Goal: Navigation & Orientation: Find specific page/section

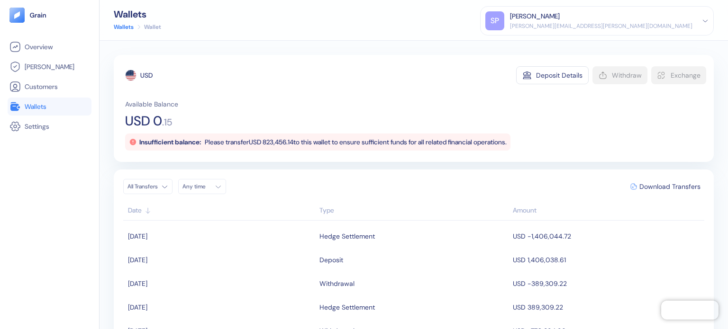
click at [53, 112] on link "Wallets" at bounding box center [49, 106] width 80 height 11
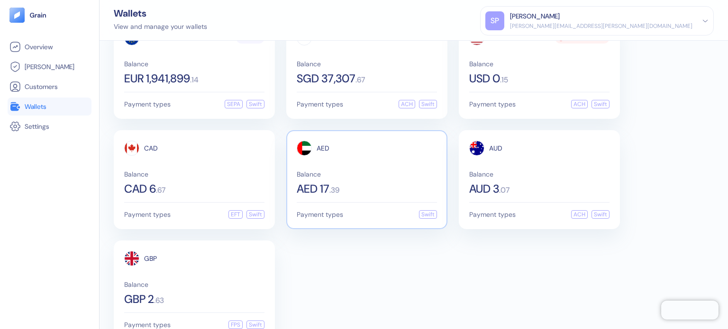
scroll to position [57, 0]
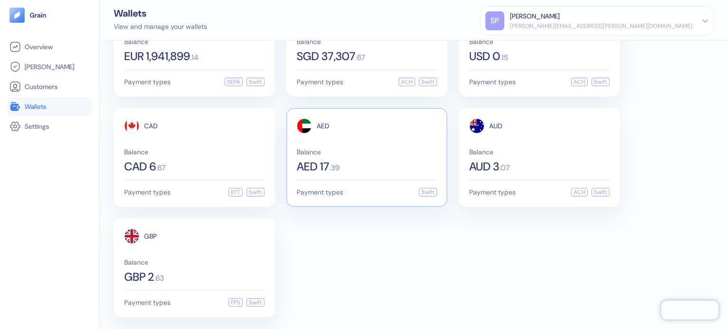
click at [346, 170] on div "AED 17 . 39" at bounding box center [367, 166] width 140 height 11
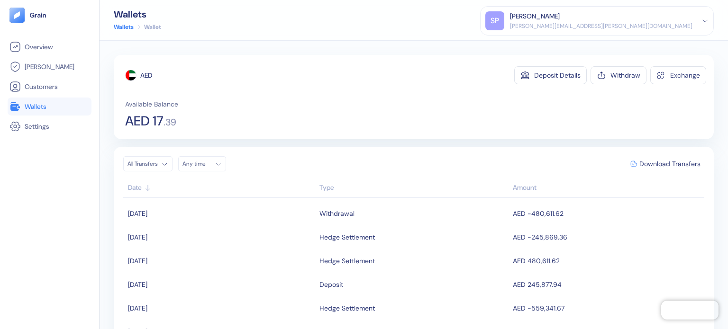
click at [36, 100] on li "Wallets" at bounding box center [50, 107] width 84 height 18
click at [25, 98] on li "Wallets" at bounding box center [50, 107] width 84 height 18
click at [37, 111] on link "Wallets" at bounding box center [49, 106] width 80 height 11
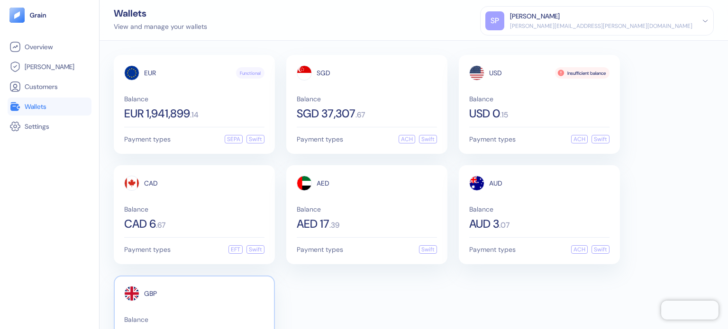
click at [172, 288] on div "GBP" at bounding box center [194, 293] width 140 height 15
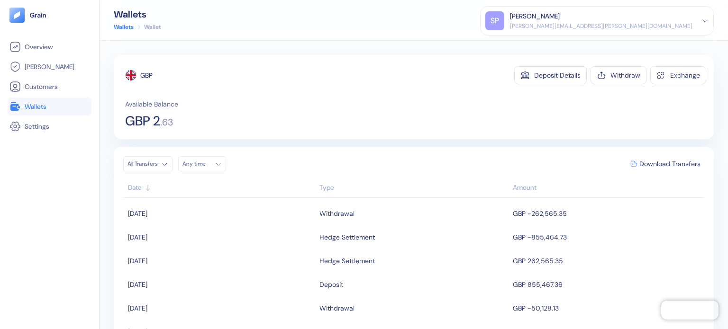
click at [36, 102] on span "Wallets" at bounding box center [36, 106] width 22 height 9
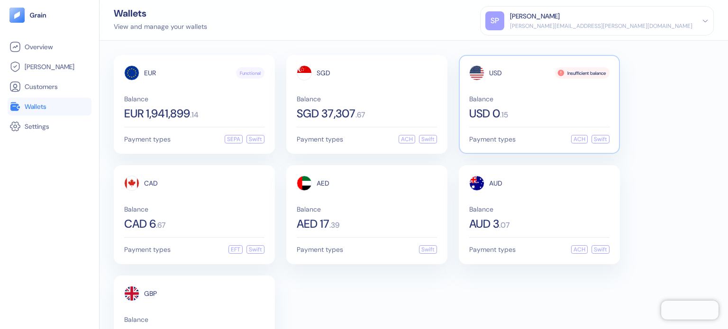
click at [505, 141] on span "Payment types" at bounding box center [492, 139] width 46 height 7
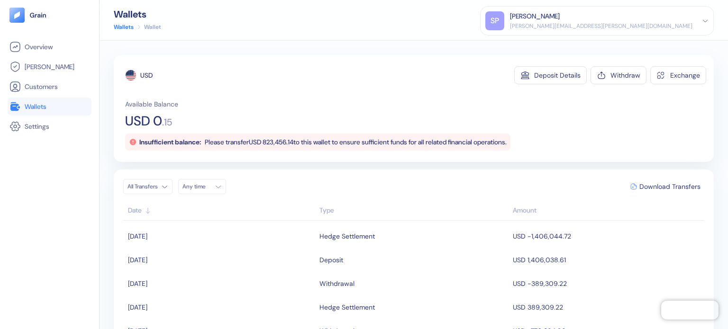
click at [39, 104] on span "Wallets" at bounding box center [36, 106] width 22 height 9
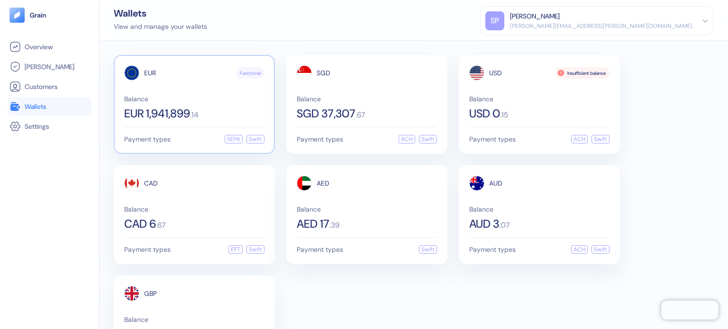
click at [171, 121] on div "EUR Functional Balance EUR 1,941,899 . 14 Payment types SEPA Swift" at bounding box center [194, 104] width 161 height 99
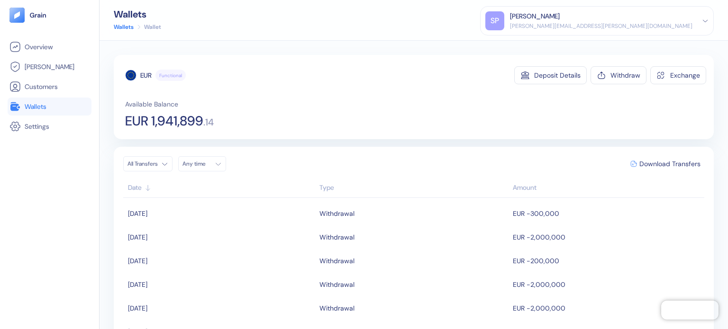
click at [368, 132] on div "EUR Functional Deposit Details Withdraw Exchange Available Balance EUR 1,941,89…" at bounding box center [414, 97] width 600 height 84
click at [46, 109] on span "Wallets" at bounding box center [36, 106] width 22 height 9
